Goal: Task Accomplishment & Management: Complete application form

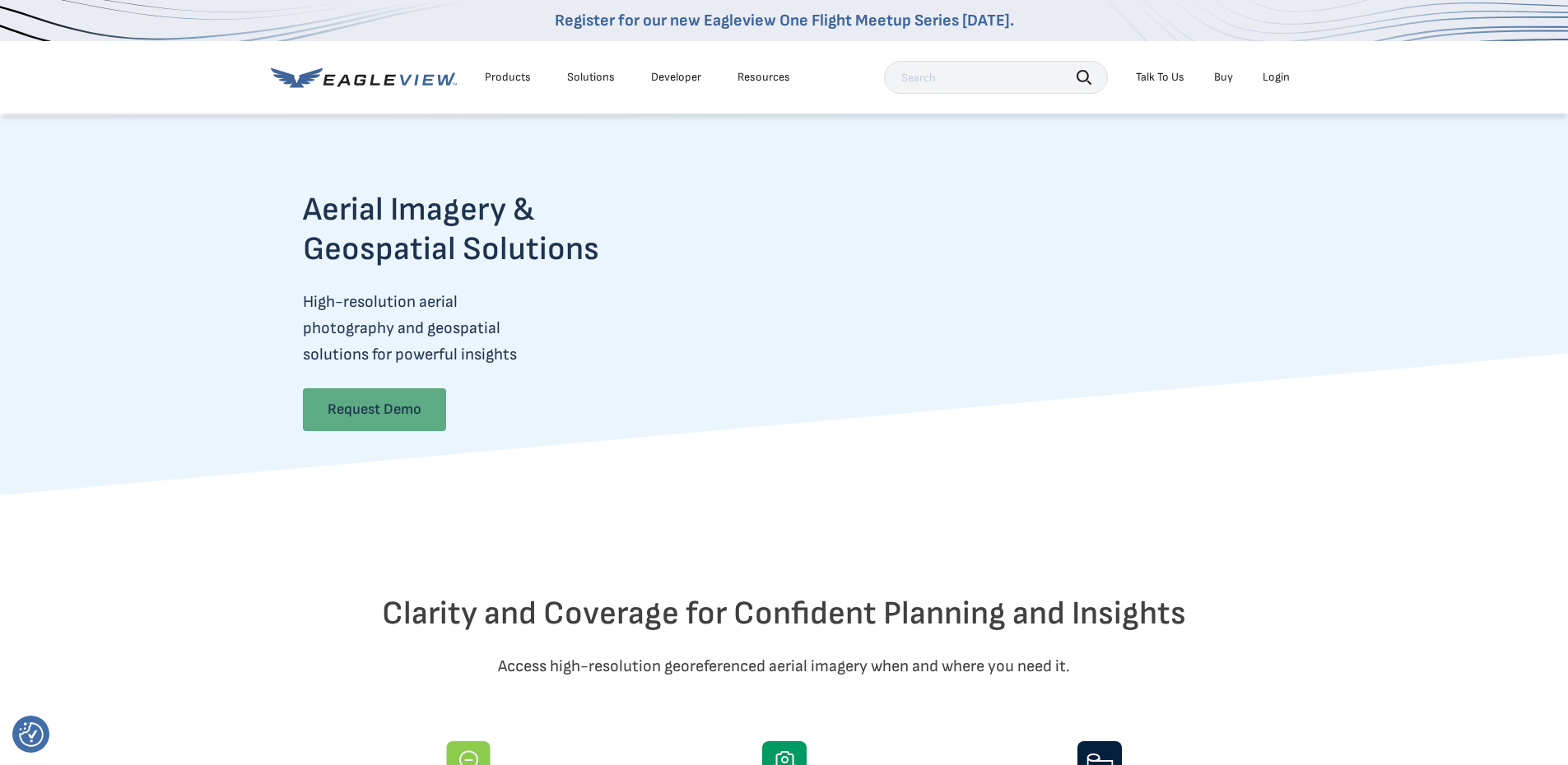
click at [406, 407] on link "Request Demo" at bounding box center [375, 410] width 143 height 43
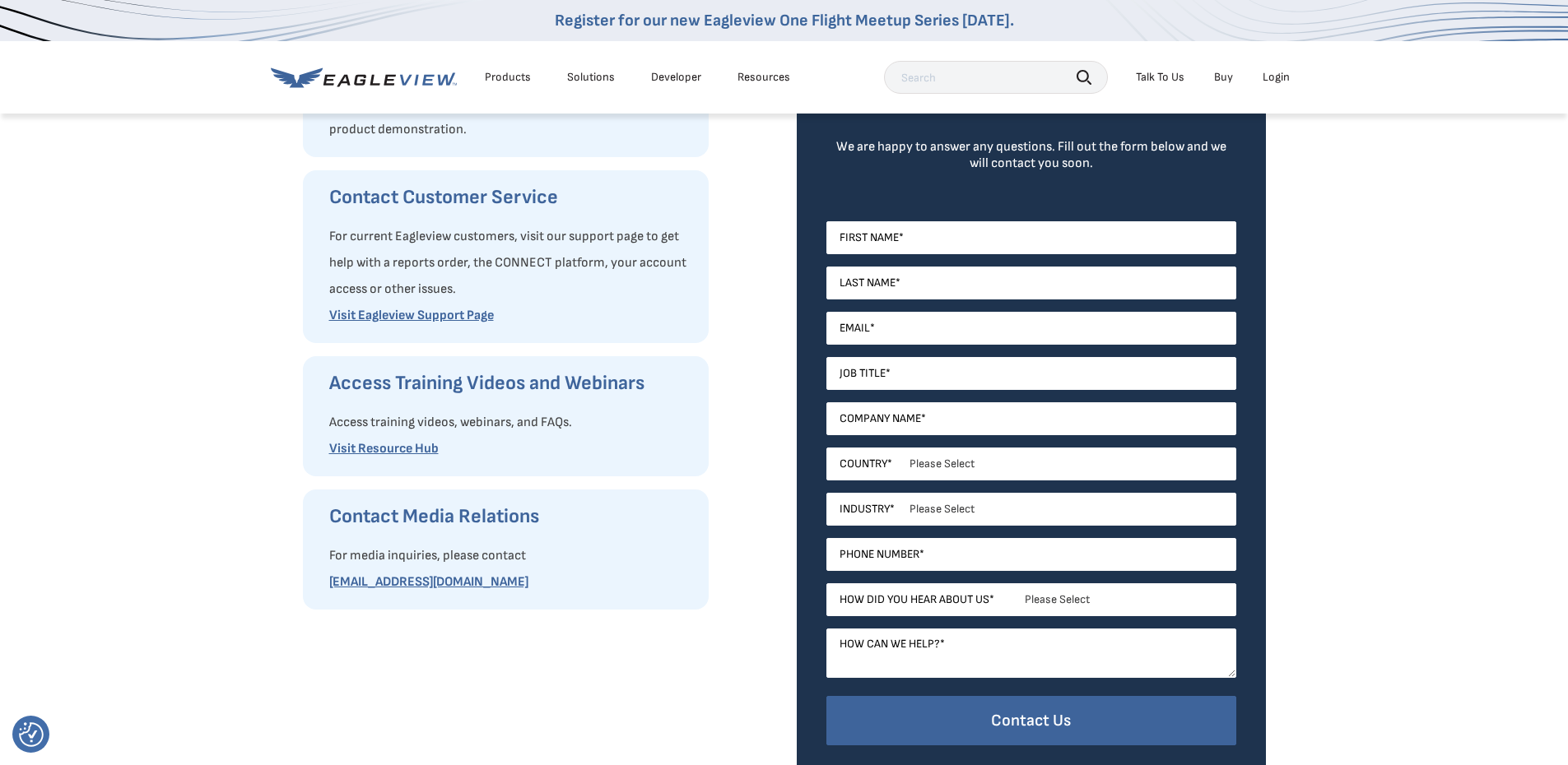
scroll to position [165, 0]
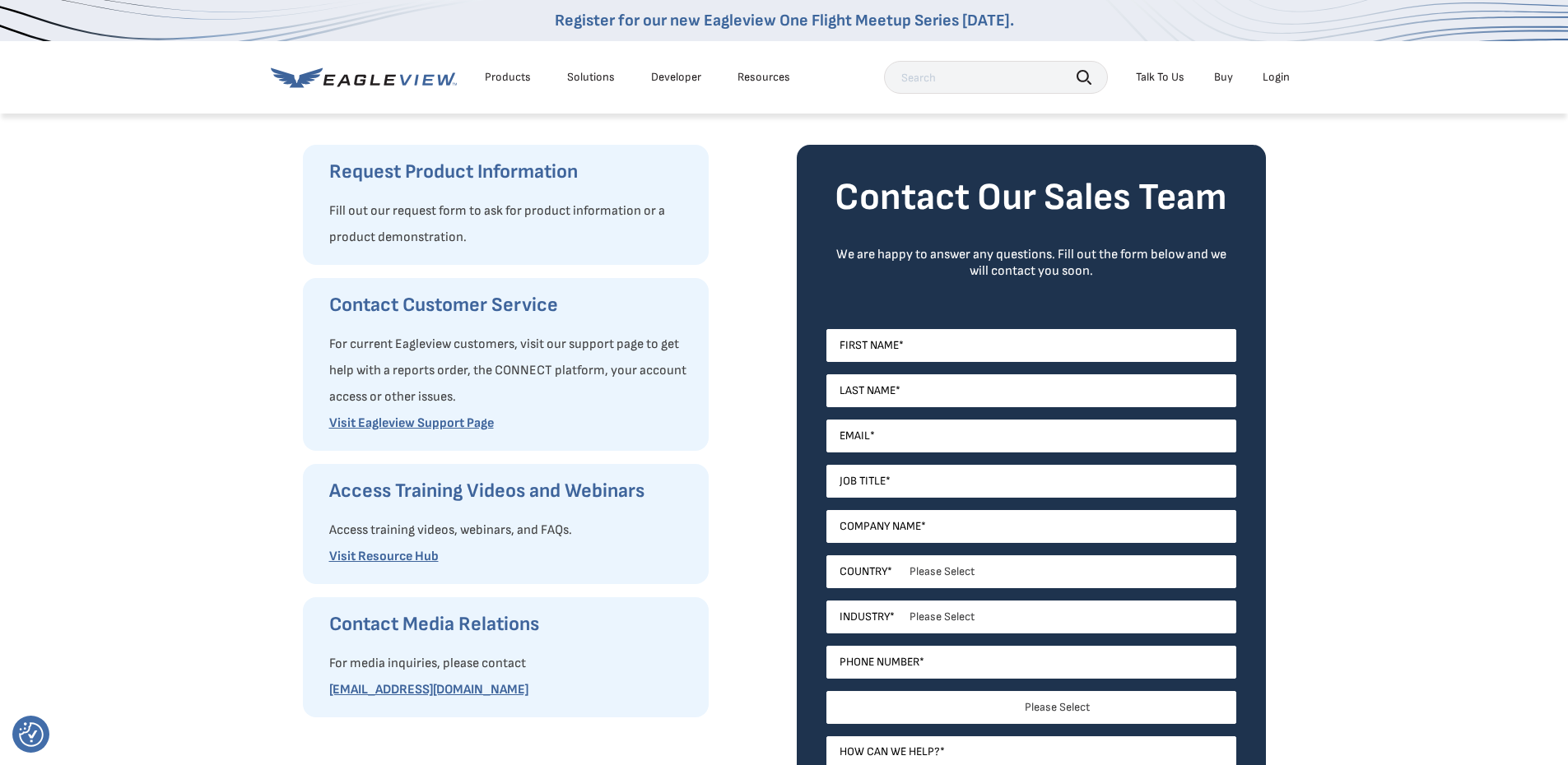
click at [1085, 717] on select "Please Select Search Engine Social Media Word of Mouth Podcast Online Advertise…" at bounding box center [1031, 707] width 410 height 33
select select "Search Engine"
click at [827, 691] on select "Please Select Search Engine Social Media Word of Mouth Podcast Online Advertise…" at bounding box center [1031, 707] width 410 height 33
click at [928, 328] on form "Contact Our Sales Team We are happy to answer any questions. Fill out the form …" at bounding box center [1031, 519] width 410 height 691
click at [933, 345] on input "First Name *" at bounding box center [1031, 346] width 410 height 33
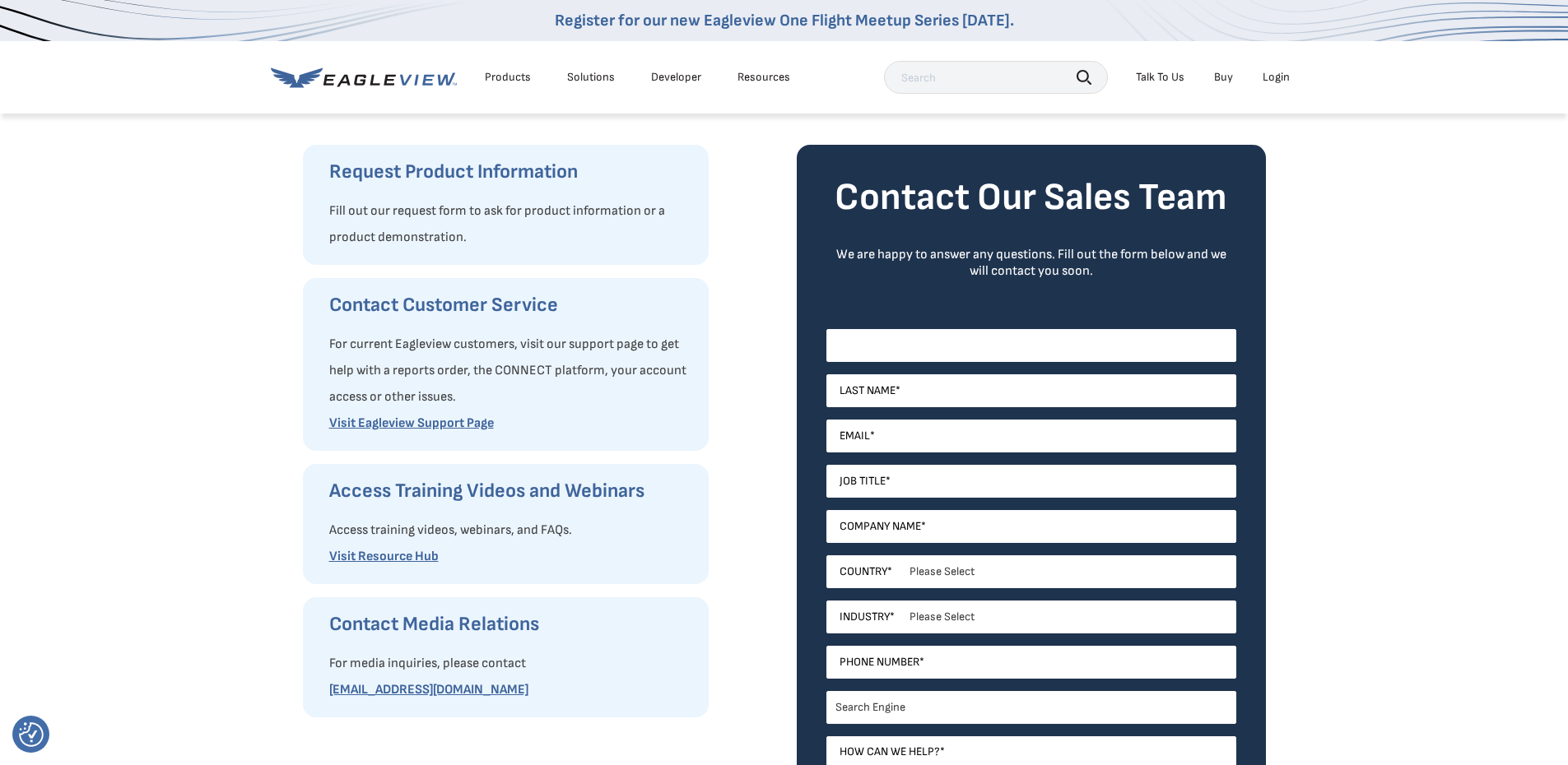
type input "[PERSON_NAME]"
click at [937, 402] on input "Last Name *" at bounding box center [1031, 391] width 410 height 33
type input "[PERSON_NAME]"
click at [920, 443] on input "Email *" at bounding box center [1031, 436] width 410 height 33
type input "khoffman@designBLD.com"
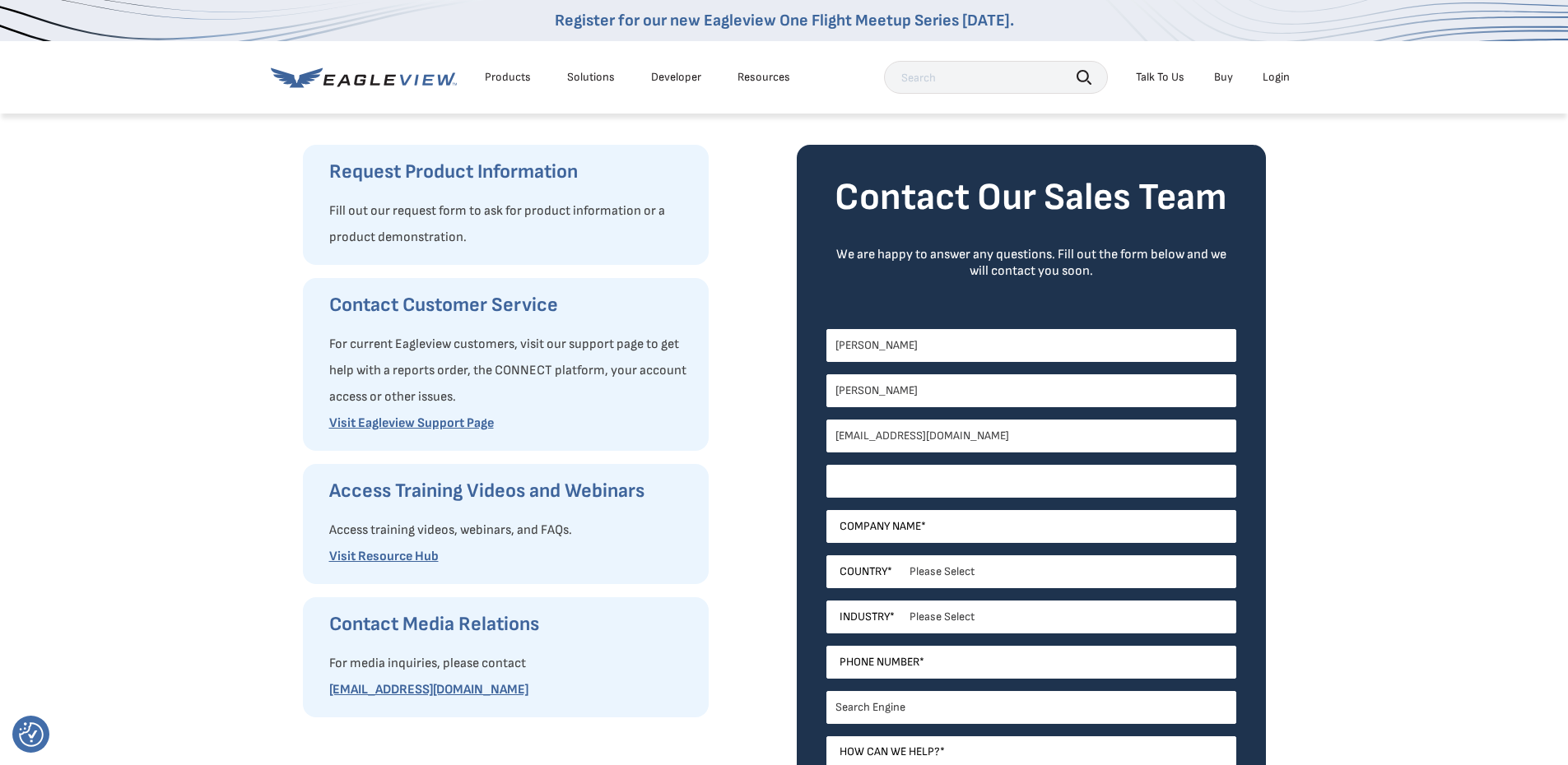
click at [923, 492] on input "Job Title *" at bounding box center [1031, 481] width 410 height 33
type input "Assistant"
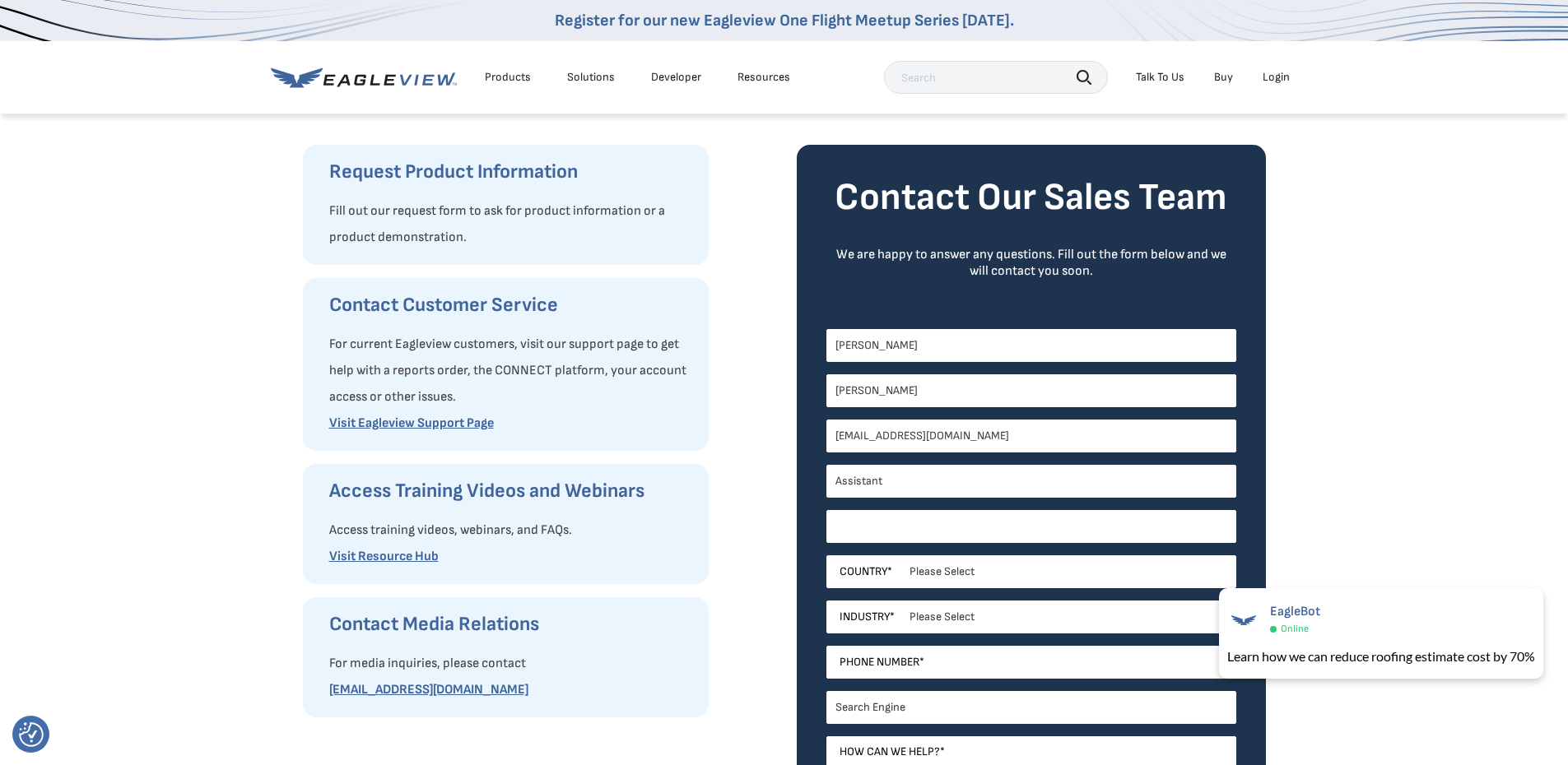
click at [914, 518] on input "Company Name *" at bounding box center [1031, 526] width 410 height 33
type input "designBLD"
click at [922, 567] on select "Please Select United States Canada Australia India United Kingdom Other Aruba C…" at bounding box center [1031, 572] width 410 height 33
select select "[GEOGRAPHIC_DATA]"
click at [827, 555] on select "Please Select United States Canada Australia India United Kingdom Other Aruba C…" at bounding box center [1031, 572] width 410 height 33
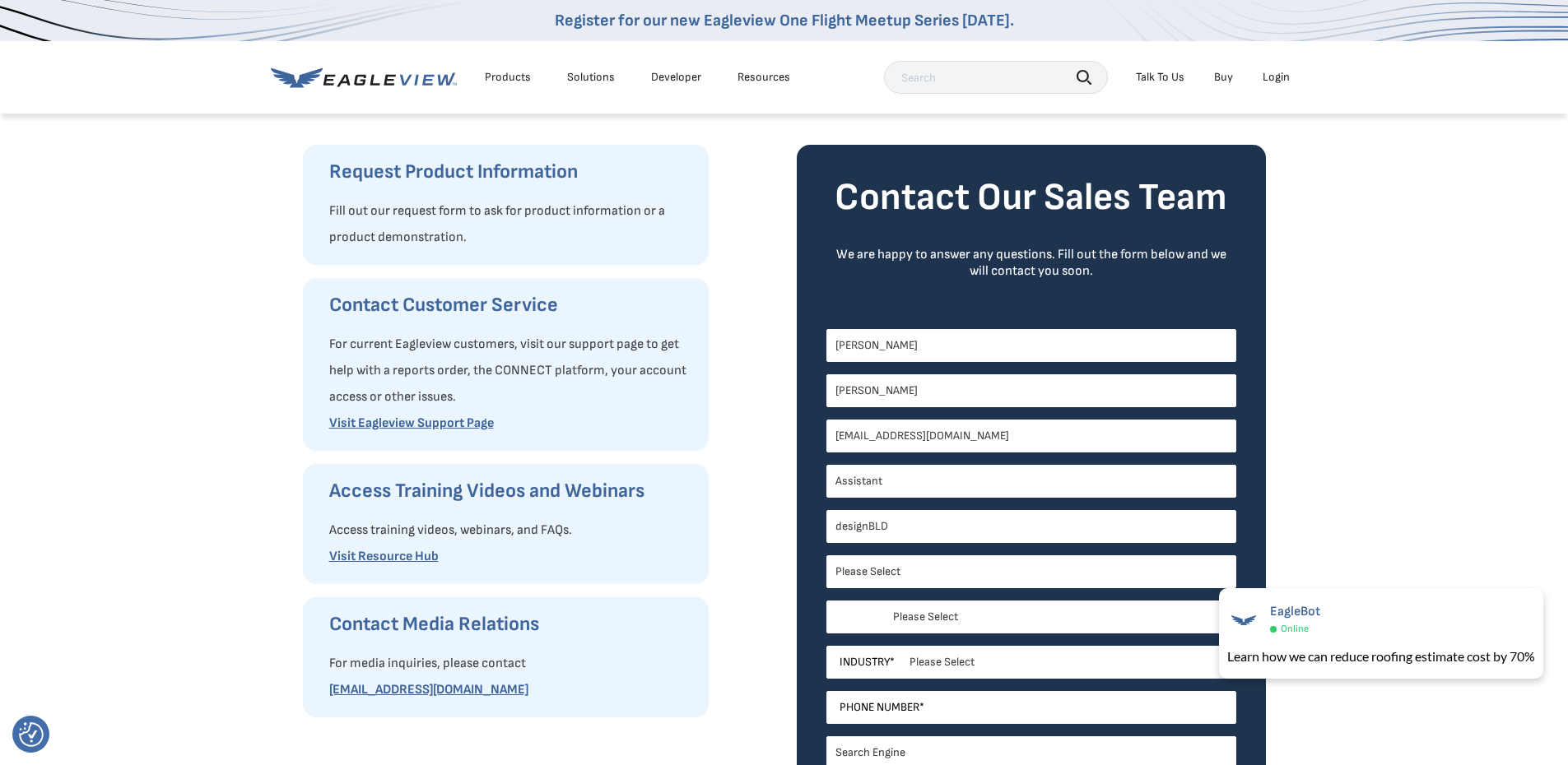
click at [915, 618] on select "Please Select Alabama Alaska Alberta Arizona Arkansas British Columbia Californ…" at bounding box center [1031, 617] width 410 height 33
select select "Pennsylvania"
click at [827, 600] on select "Please Select Alabama Alaska Alberta Arizona Arkansas British Columbia Californ…" at bounding box center [1031, 617] width 410 height 33
click at [946, 662] on select "Please Select Architects & Engineering Construction Electric/Gas Utilities Gove…" at bounding box center [1031, 662] width 410 height 33
select select "Construction"
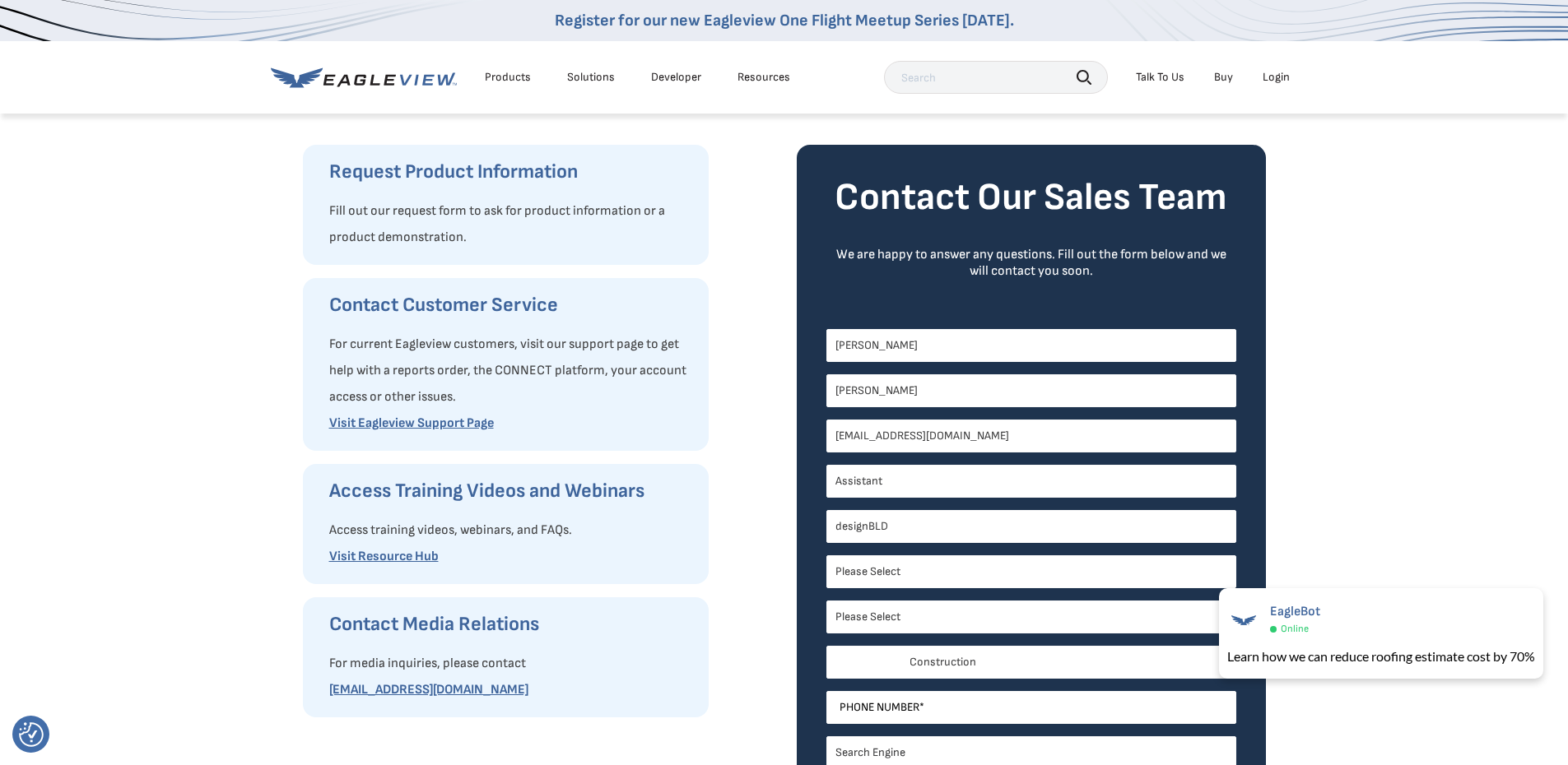
click at [827, 646] on select "Please Select Architects & Engineering Construction Electric/Gas Utilities Gove…" at bounding box center [1031, 662] width 410 height 33
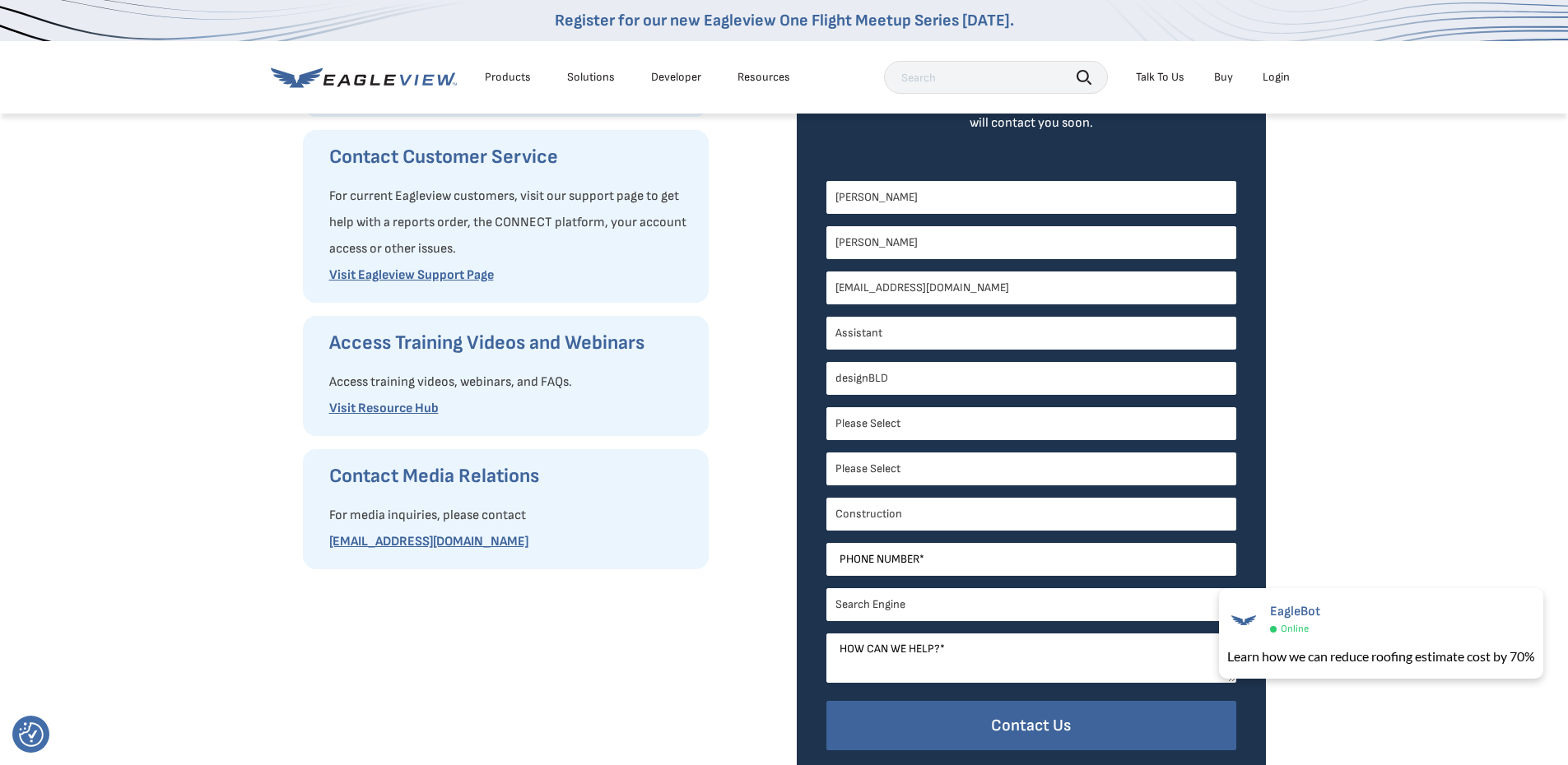
scroll to position [329, 0]
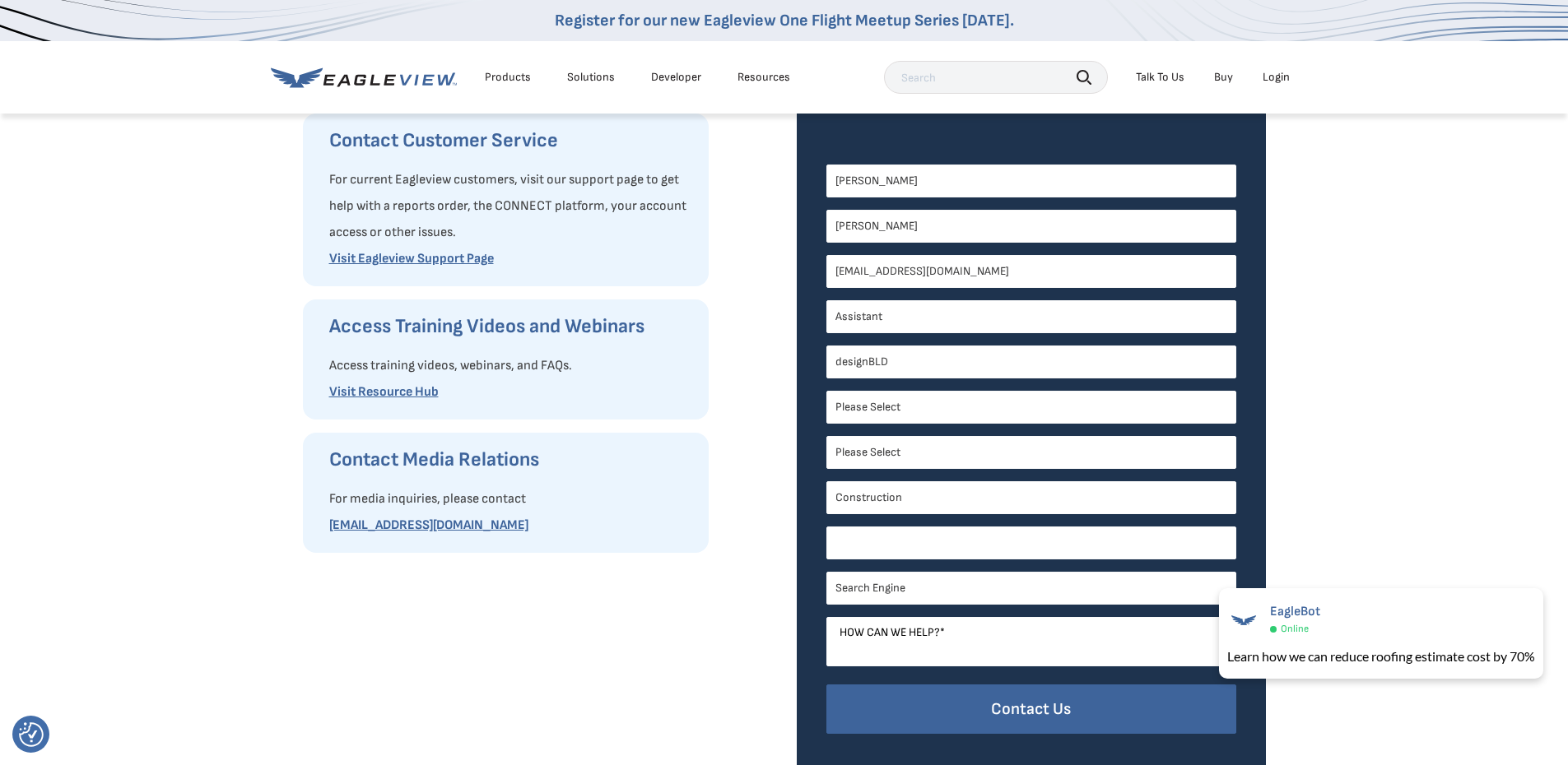
click at [949, 537] on input "Phone Number *" at bounding box center [1031, 543] width 410 height 33
type input "7178312289"
click at [853, 542] on input "7178312289" at bounding box center [1031, 543] width 410 height 33
click at [914, 590] on select "Please Select Search Engine Social Media Word of Mouth Podcast Online Advertise…" at bounding box center [1031, 588] width 410 height 33
click at [827, 572] on select "Please Select Search Engine Social Media Word of Mouth Podcast Online Advertise…" at bounding box center [1031, 588] width 410 height 33
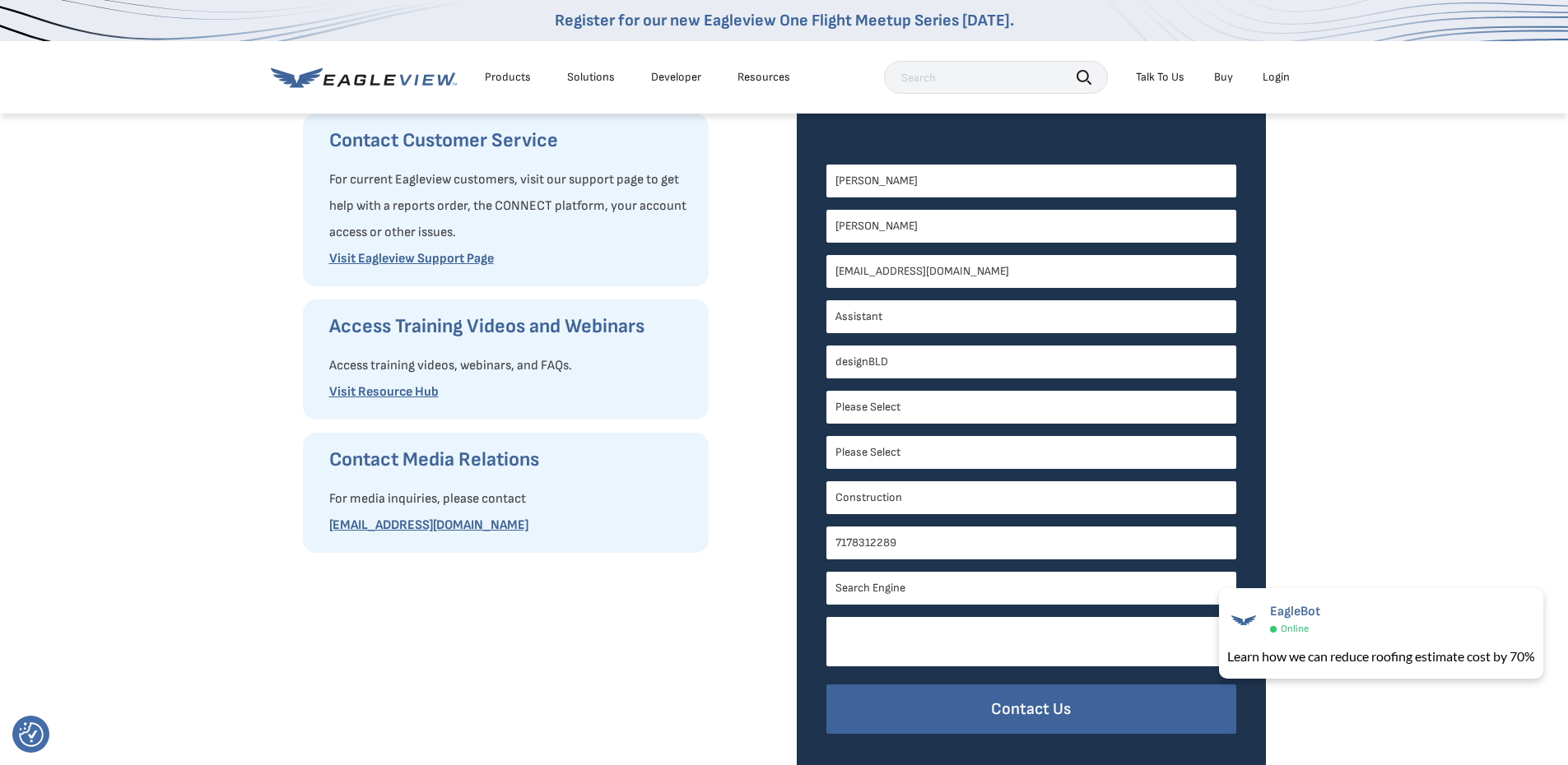
click at [914, 634] on textarea "How can we help? *" at bounding box center [1031, 642] width 410 height 49
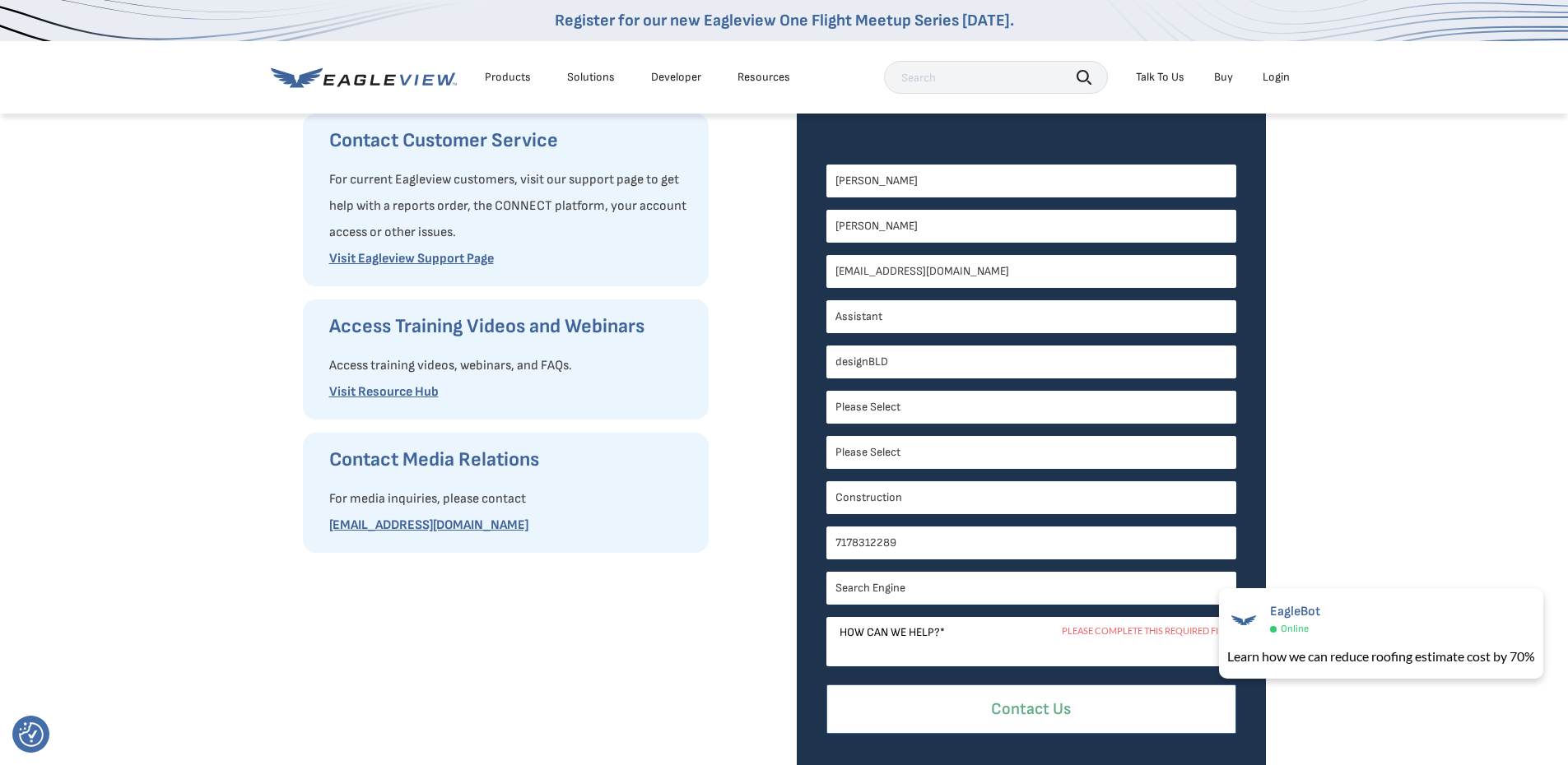
click at [957, 728] on input "Contact Us" at bounding box center [1031, 710] width 410 height 50
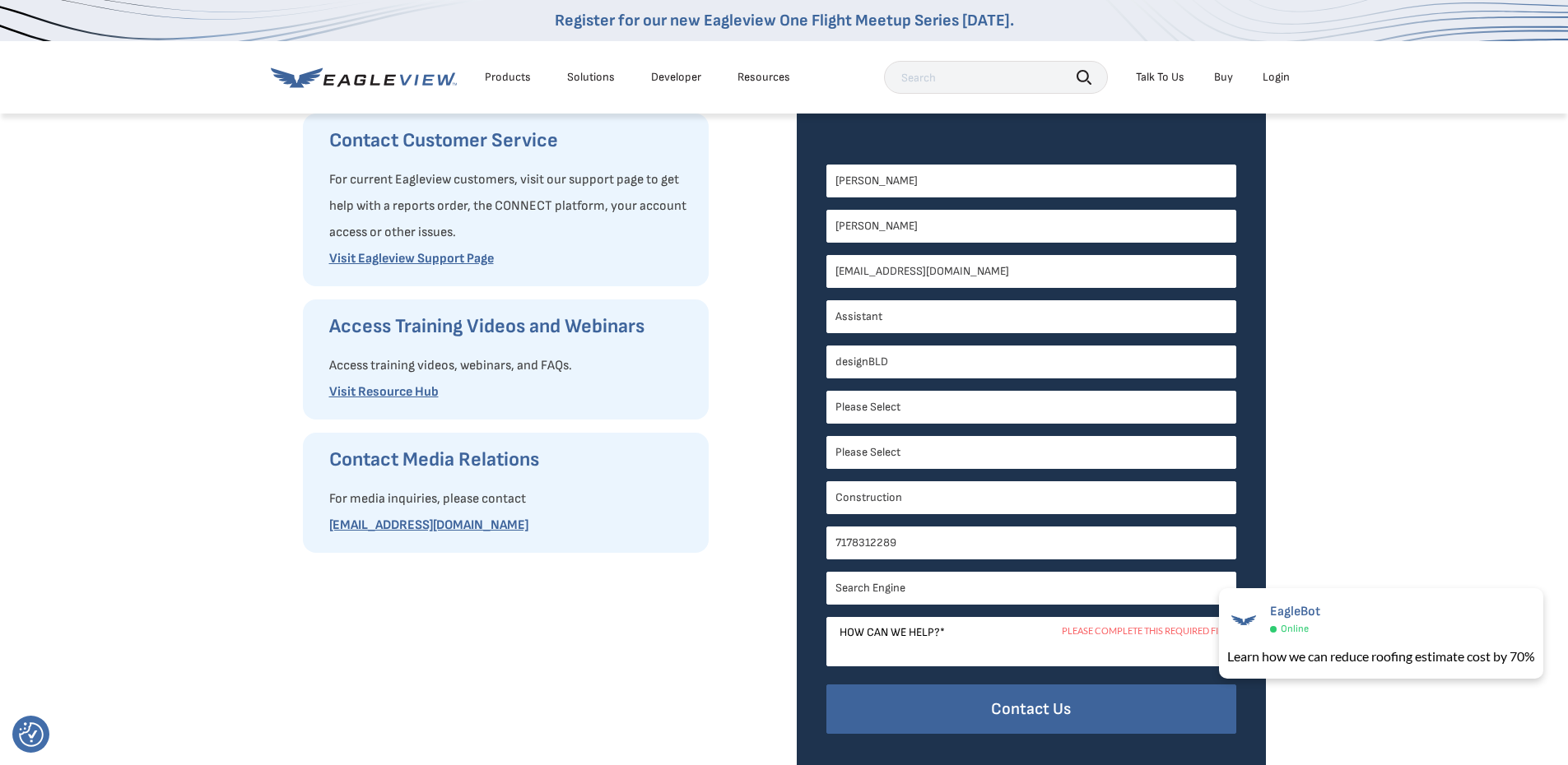
click at [933, 670] on div at bounding box center [1031, 651] width 410 height 67
click at [929, 649] on textarea "How can we help? *" at bounding box center [1031, 642] width 410 height 49
click at [924, 644] on textarea "We are a multi-disciplinary construction and engineering firm that primarily us…" at bounding box center [1031, 642] width 410 height 49
click at [992, 651] on textarea "We are a multi-disciplinary construction and engineering firm that primarily us…" at bounding box center [1031, 642] width 410 height 49
click at [1067, 643] on textarea "We are a multi-disciplinary construction and engineering firm that primarily us…" at bounding box center [1031, 642] width 410 height 49
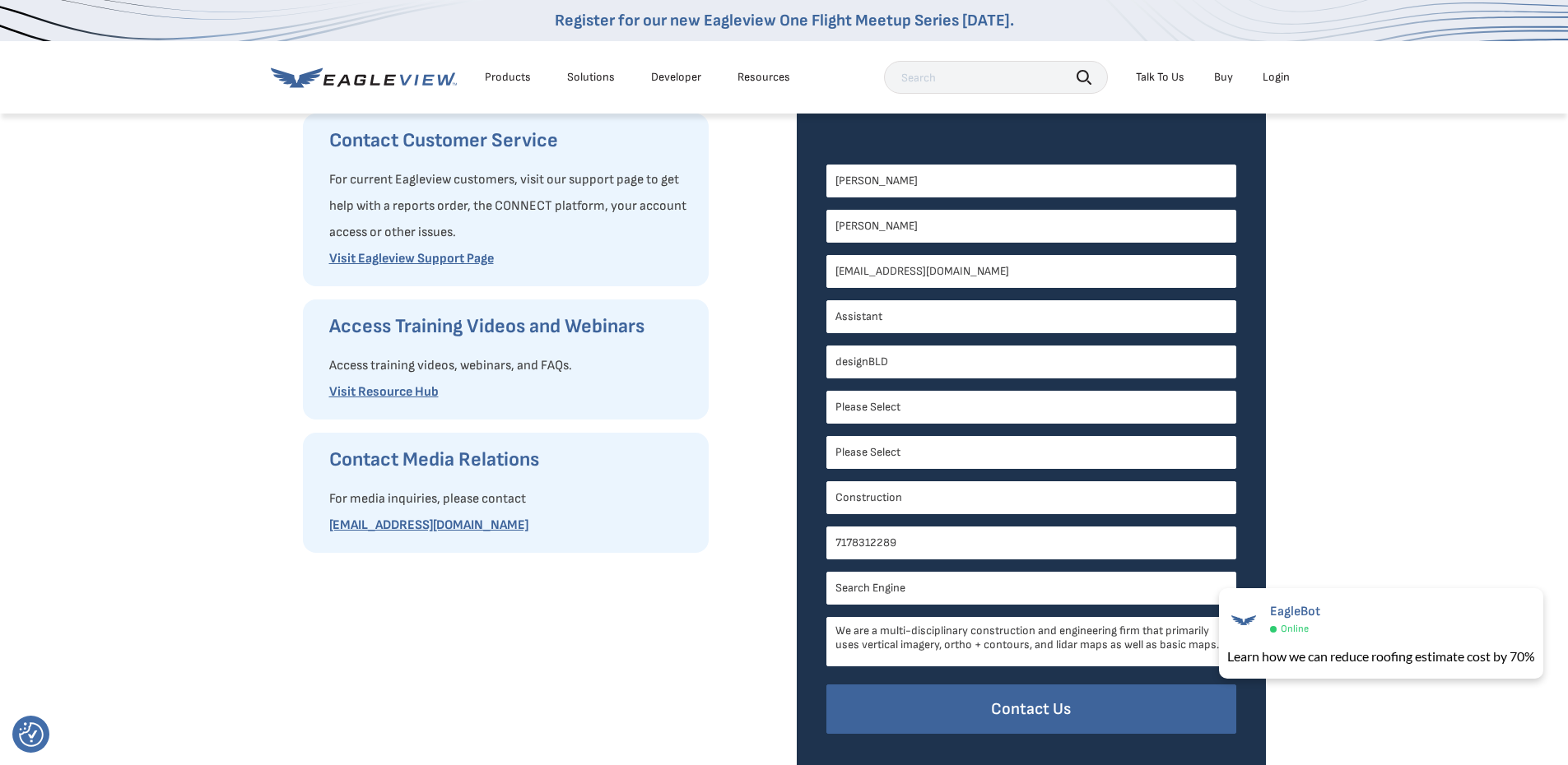
click at [1067, 643] on textarea "We are a multi-disciplinary construction and engineering firm that primarily us…" at bounding box center [1031, 642] width 410 height 49
type textarea "We are a multi-disciplinary construction and engineering firm that primarily us…"
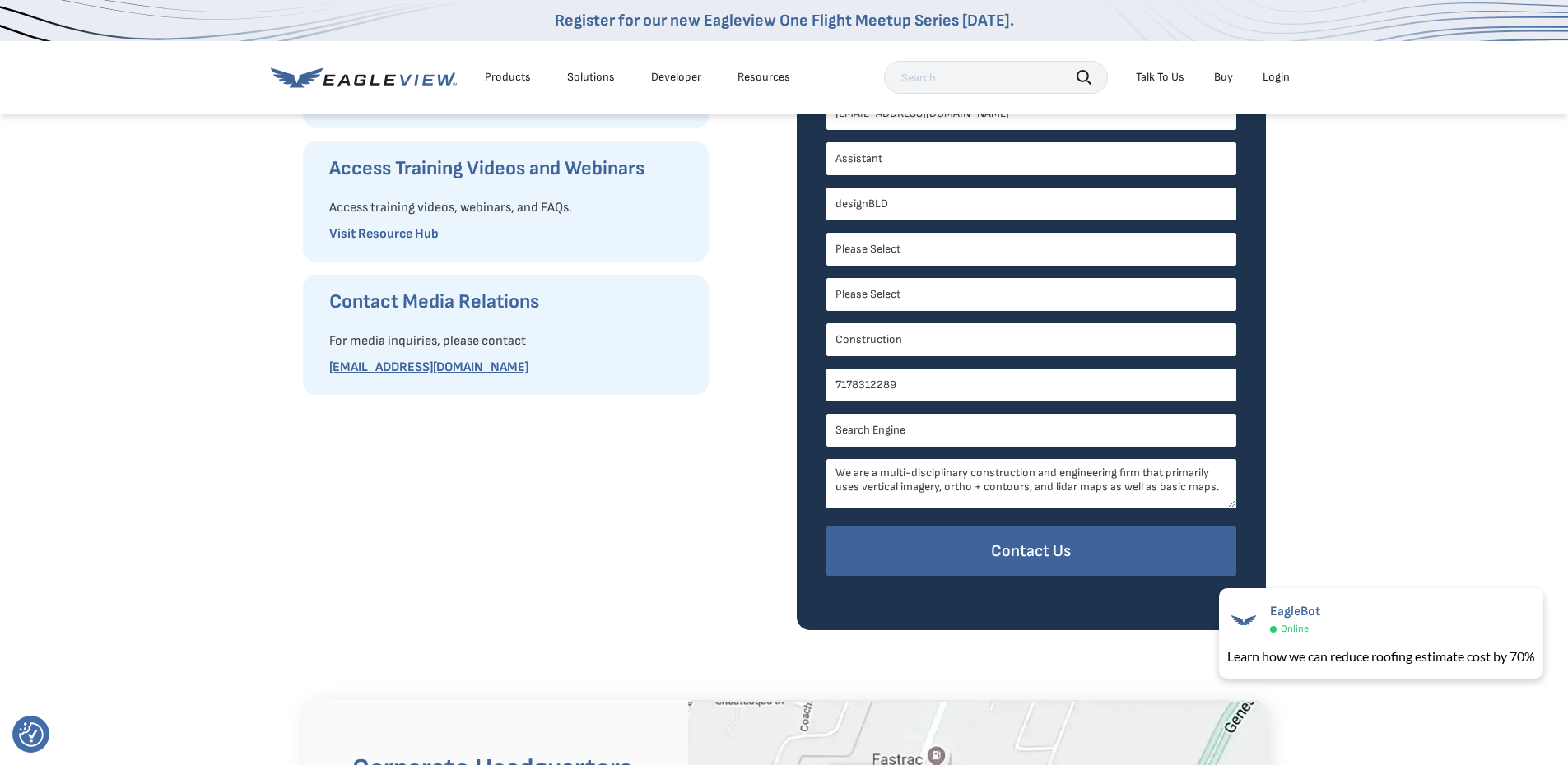
scroll to position [493, 0]
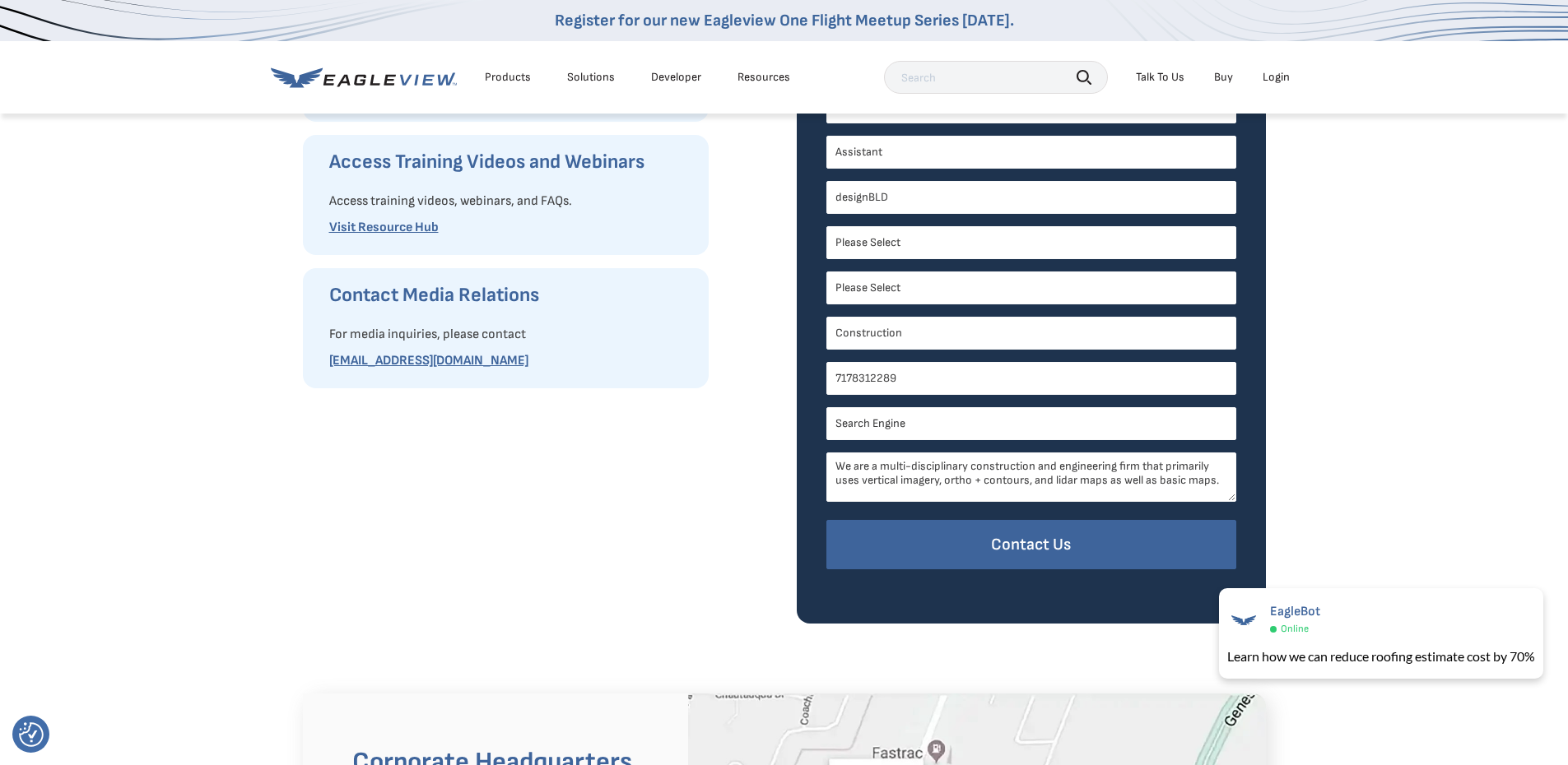
click at [1166, 486] on textarea "We are a multi-disciplinary construction and engineering firm that primarily us…" at bounding box center [1031, 477] width 410 height 49
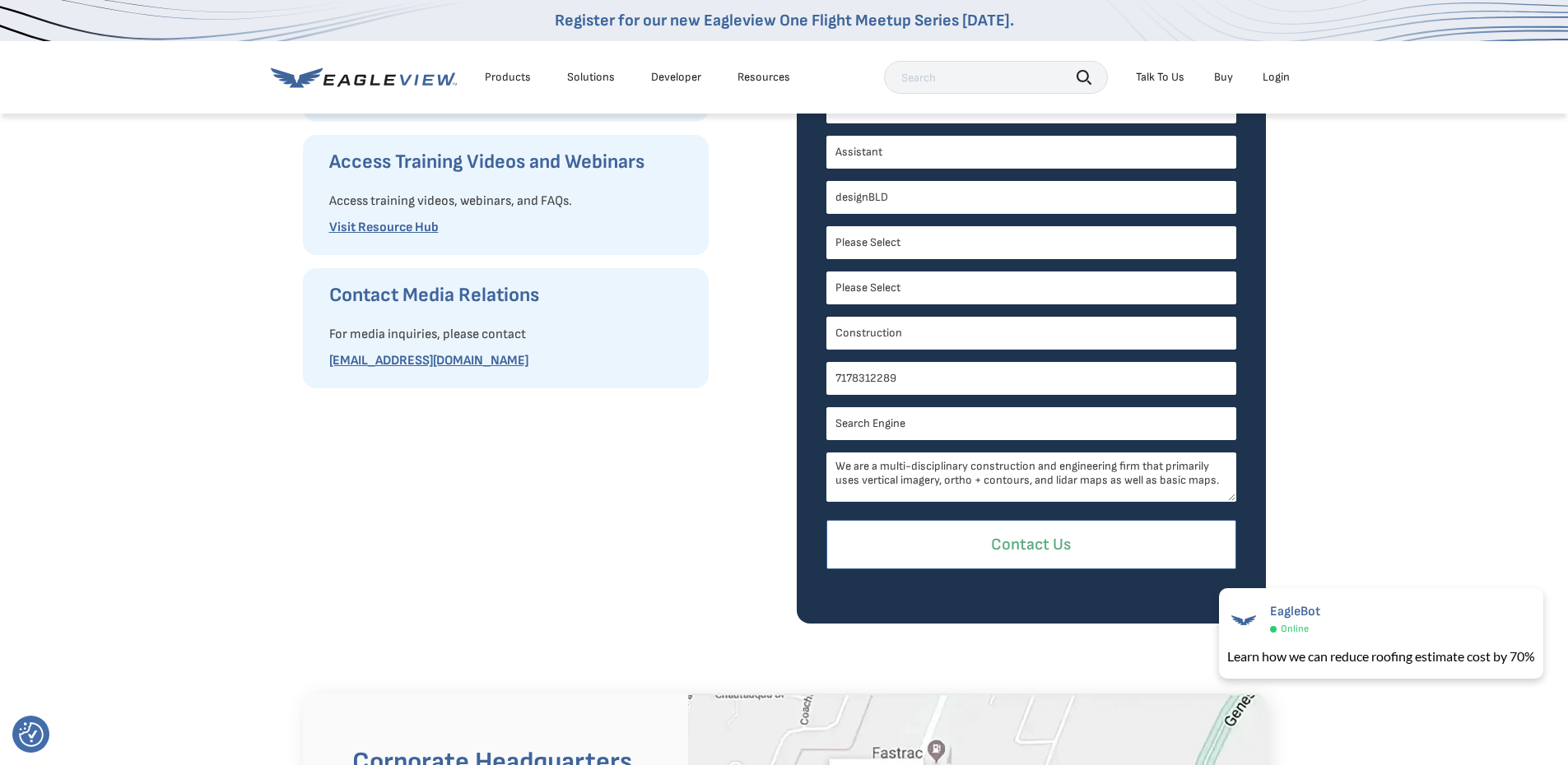
click at [1180, 565] on input "Contact Us" at bounding box center [1031, 545] width 410 height 50
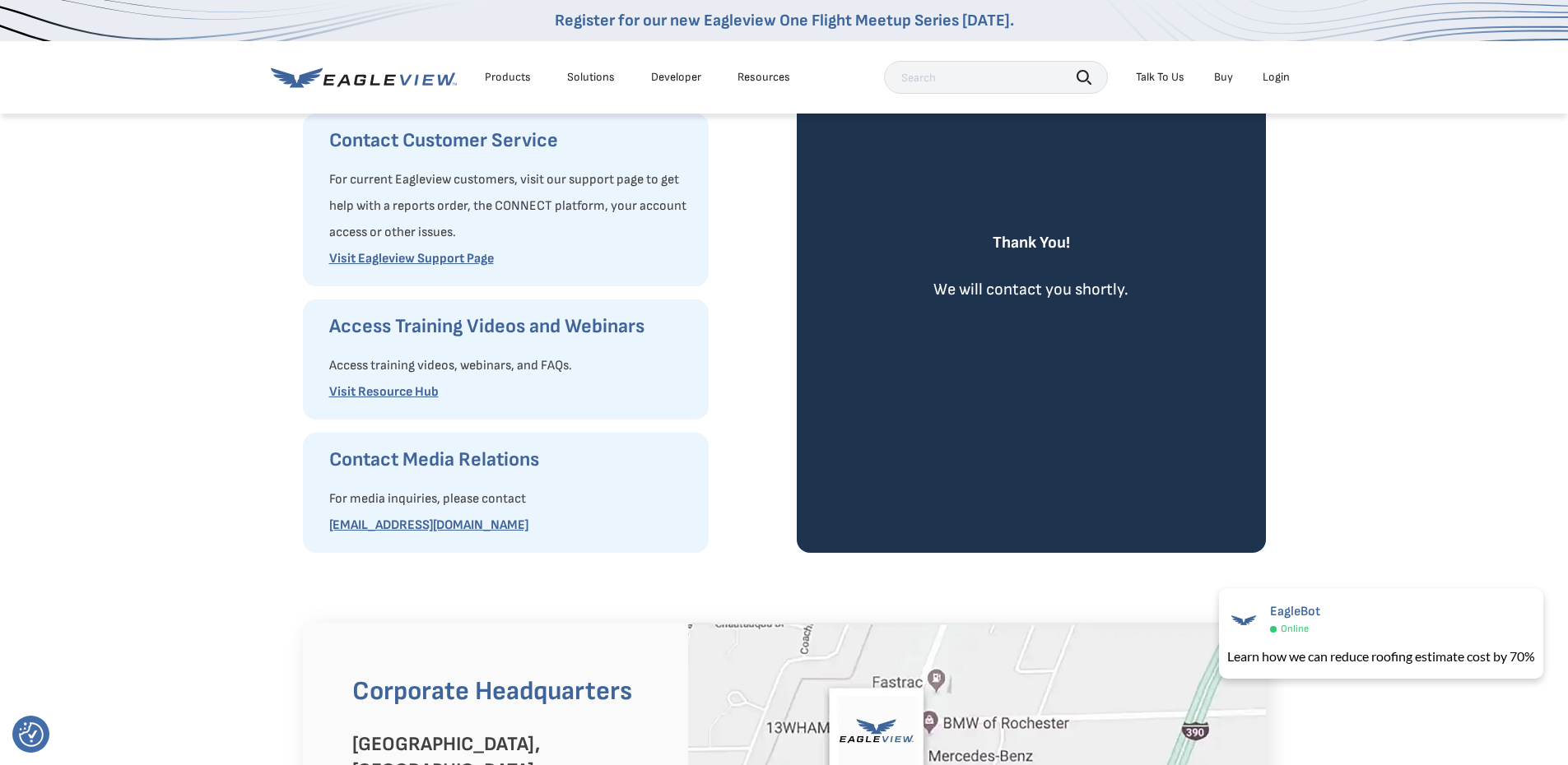
scroll to position [0, 0]
